Goal: Task Accomplishment & Management: Complete application form

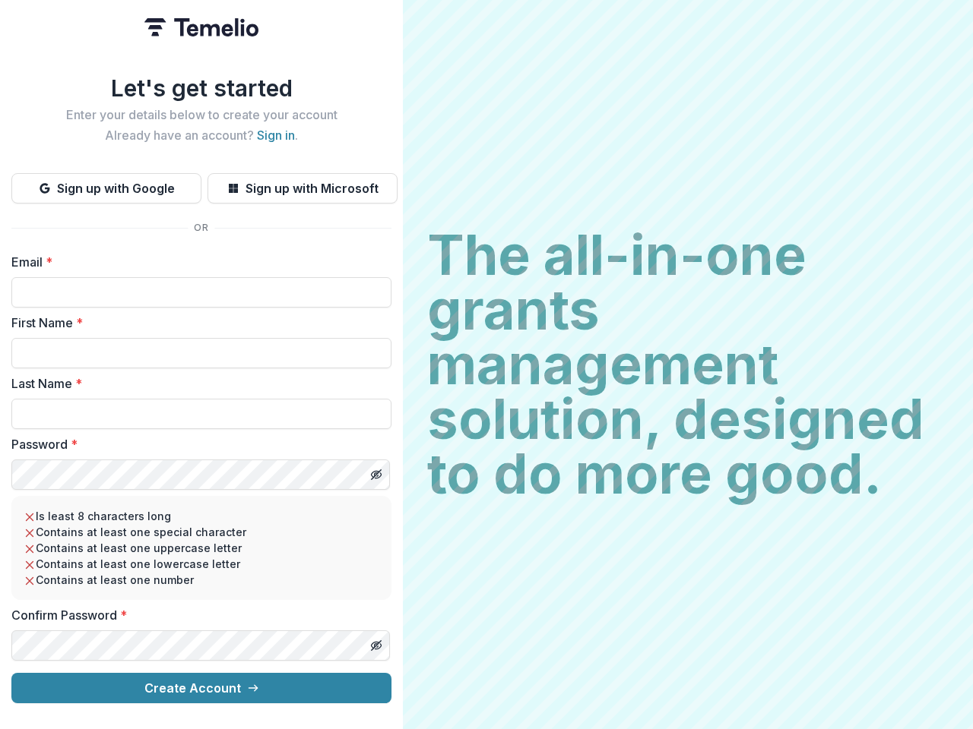
click at [486, 365] on h2 "The all-in-one grants management solution, designed to do more good." at bounding box center [687, 365] width 521 height 274
click at [106, 182] on button "Sign up with Google" at bounding box center [106, 188] width 190 height 30
click at [302, 182] on button "Sign up with Microsoft" at bounding box center [302, 188] width 190 height 30
click at [375, 470] on line "Toggle password visibility" at bounding box center [376, 474] width 9 height 9
click at [375, 641] on line "Toggle password visibility" at bounding box center [376, 645] width 9 height 9
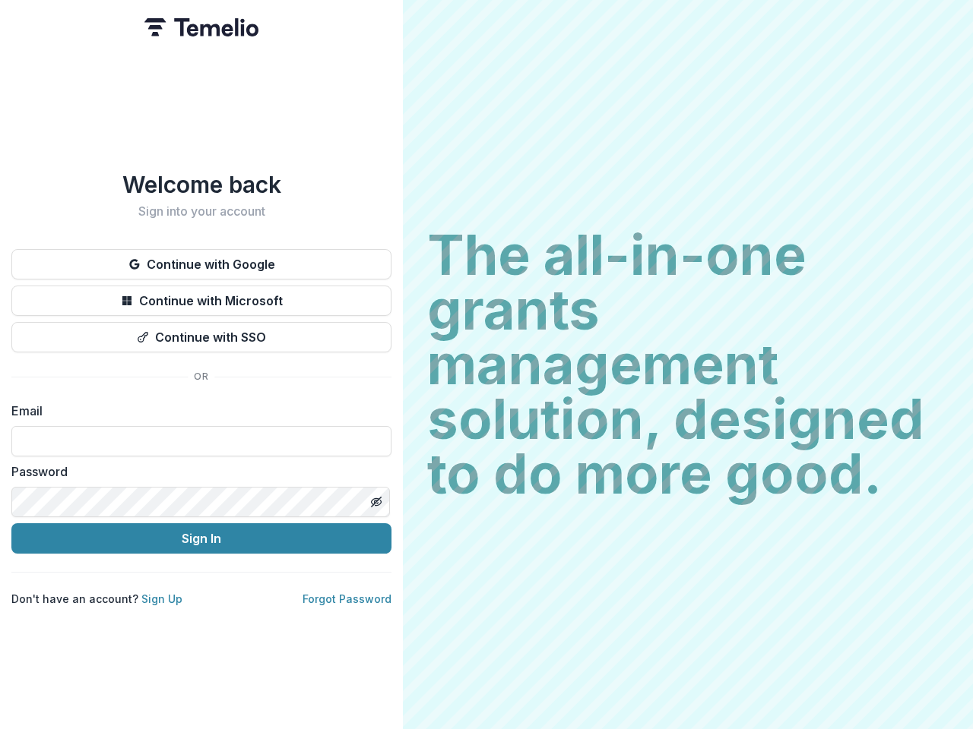
click at [486, 365] on h2 "The all-in-one grants management solution, designed to do more good." at bounding box center [687, 365] width 521 height 274
click at [201, 258] on button "Continue with Google" at bounding box center [201, 264] width 380 height 30
click at [201, 295] on button "Continue with Microsoft" at bounding box center [201, 301] width 380 height 30
click at [201, 331] on button "Continue with SSO" at bounding box center [201, 337] width 380 height 30
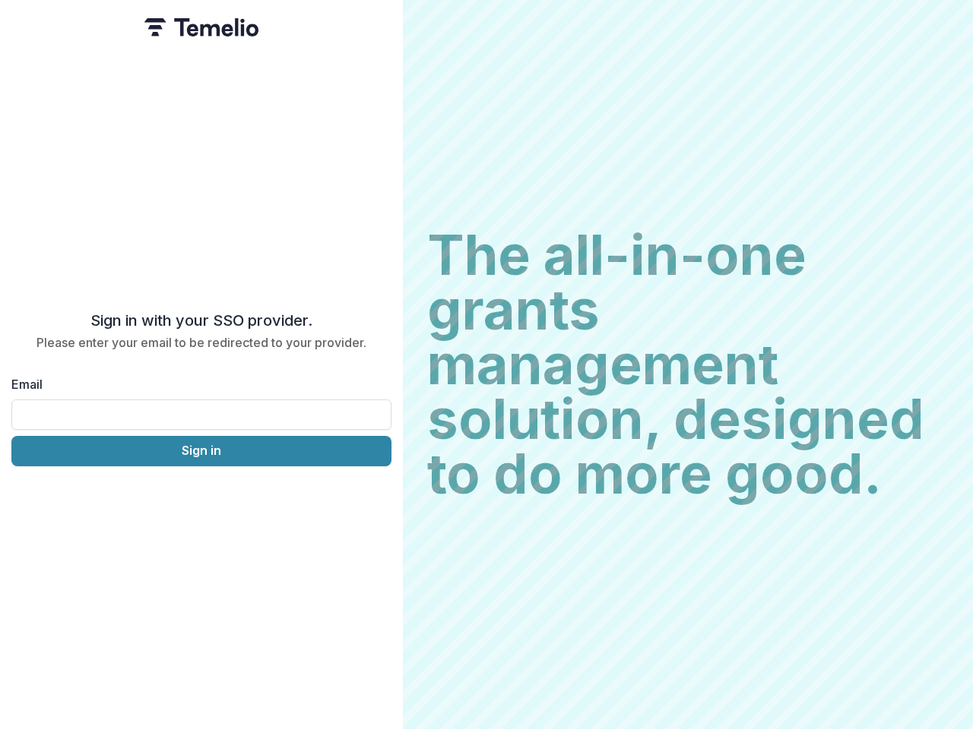
click at [375, 496] on div "Sign in with your SSO provider. Please enter your email to be redirected to you…" at bounding box center [201, 364] width 403 height 729
